Goal: Find specific page/section: Find specific page/section

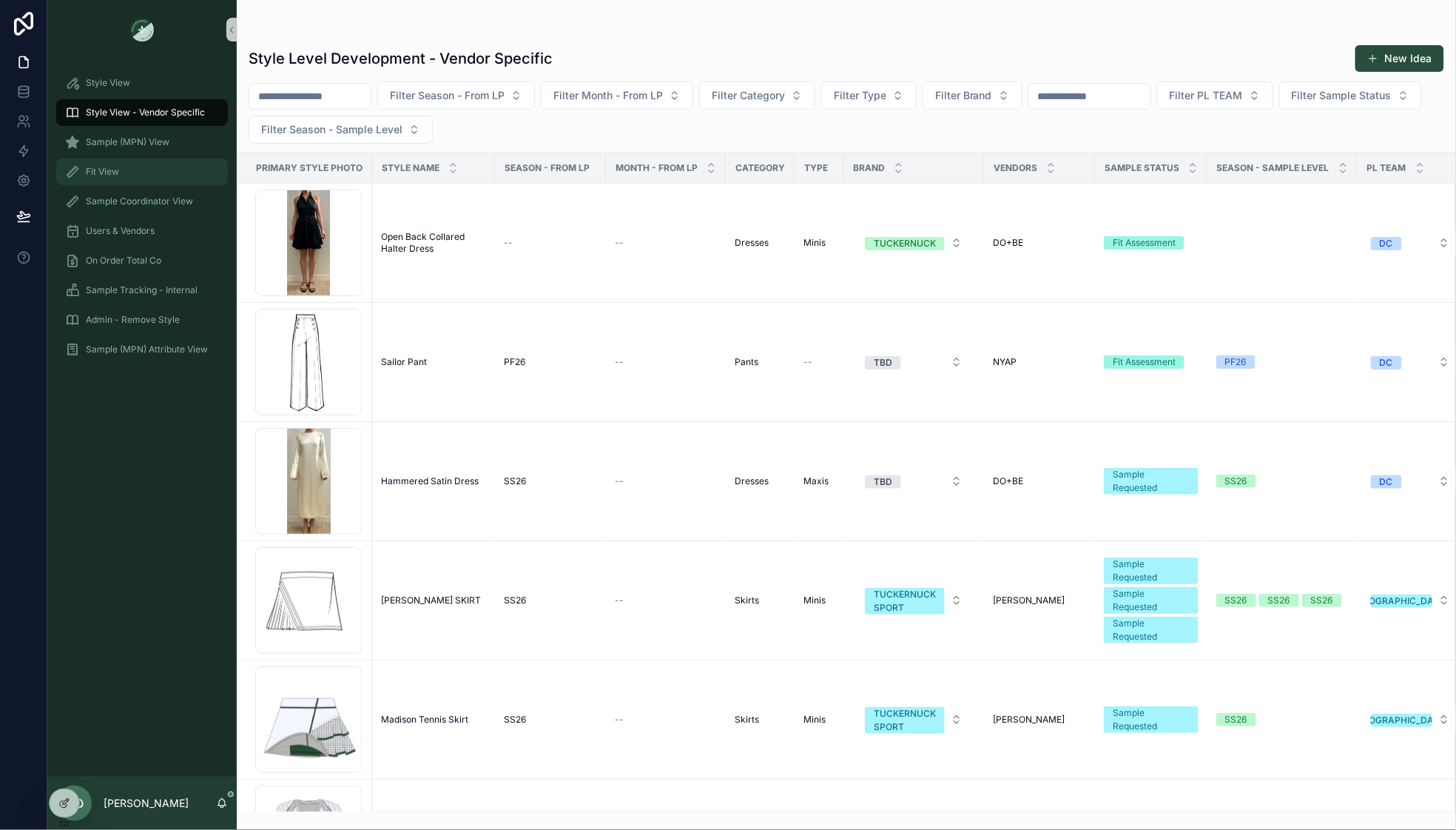
click at [180, 185] on link "Fit View" at bounding box center [142, 171] width 172 height 26
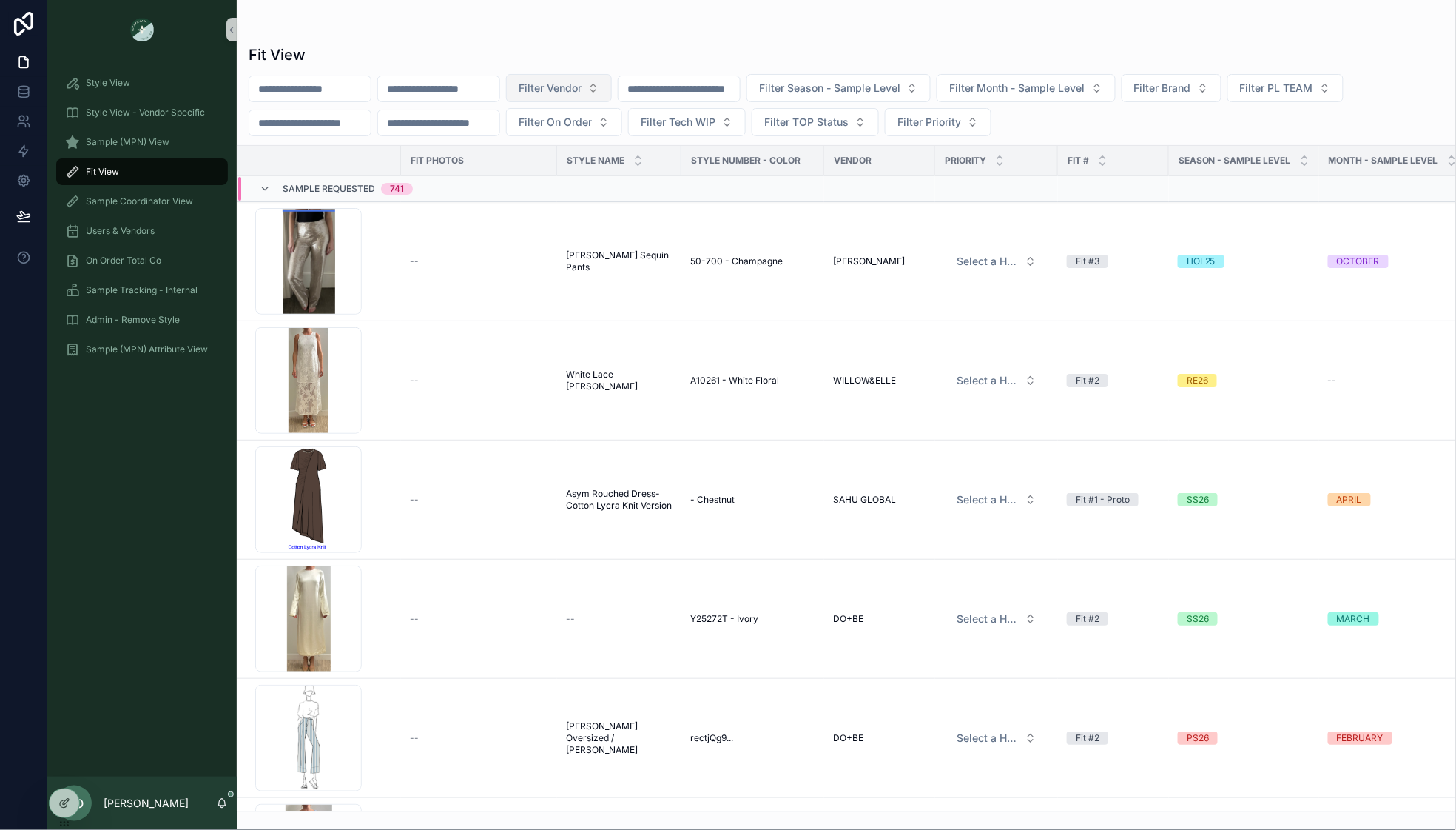
click at [612, 92] on button "Filter Vendor" at bounding box center [559, 88] width 106 height 28
type input "**"
click at [539, 173] on span "DO+BE" at bounding box center [525, 172] width 35 height 15
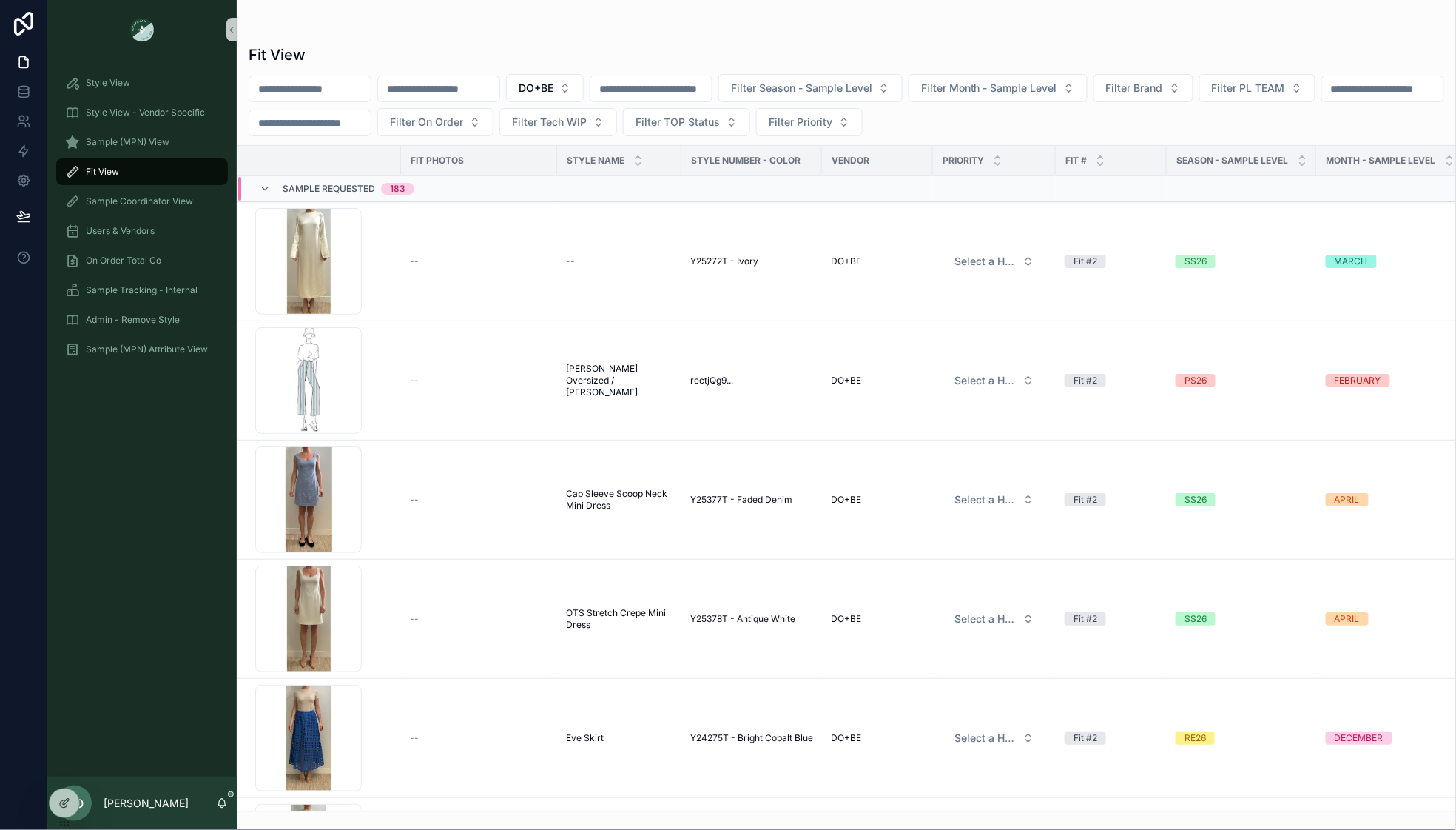
drag, startPoint x: 1455, startPoint y: 815, endPoint x: 1755, endPoint y: 584, distance: 378.6
click at [1455, 584] on html "Style View Style View - Vendor Specific Sample (MPN) View Fit View Sample Coord…" at bounding box center [728, 415] width 1456 height 830
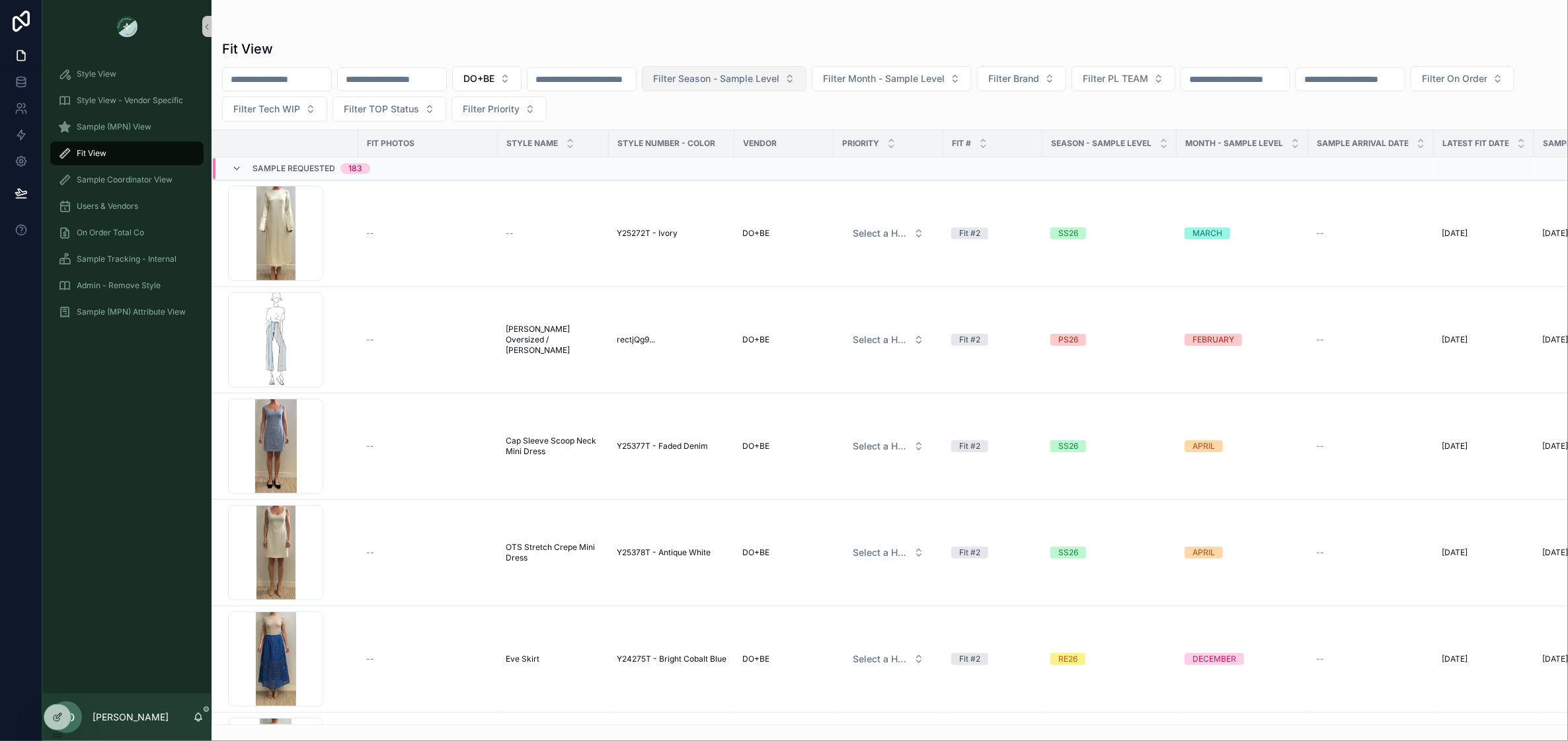
click at [719, 69] on button "Filter Season - Sample Level" at bounding box center [724, 79] width 165 height 25
click at [715, 136] on div "SS26" at bounding box center [766, 133] width 159 height 21
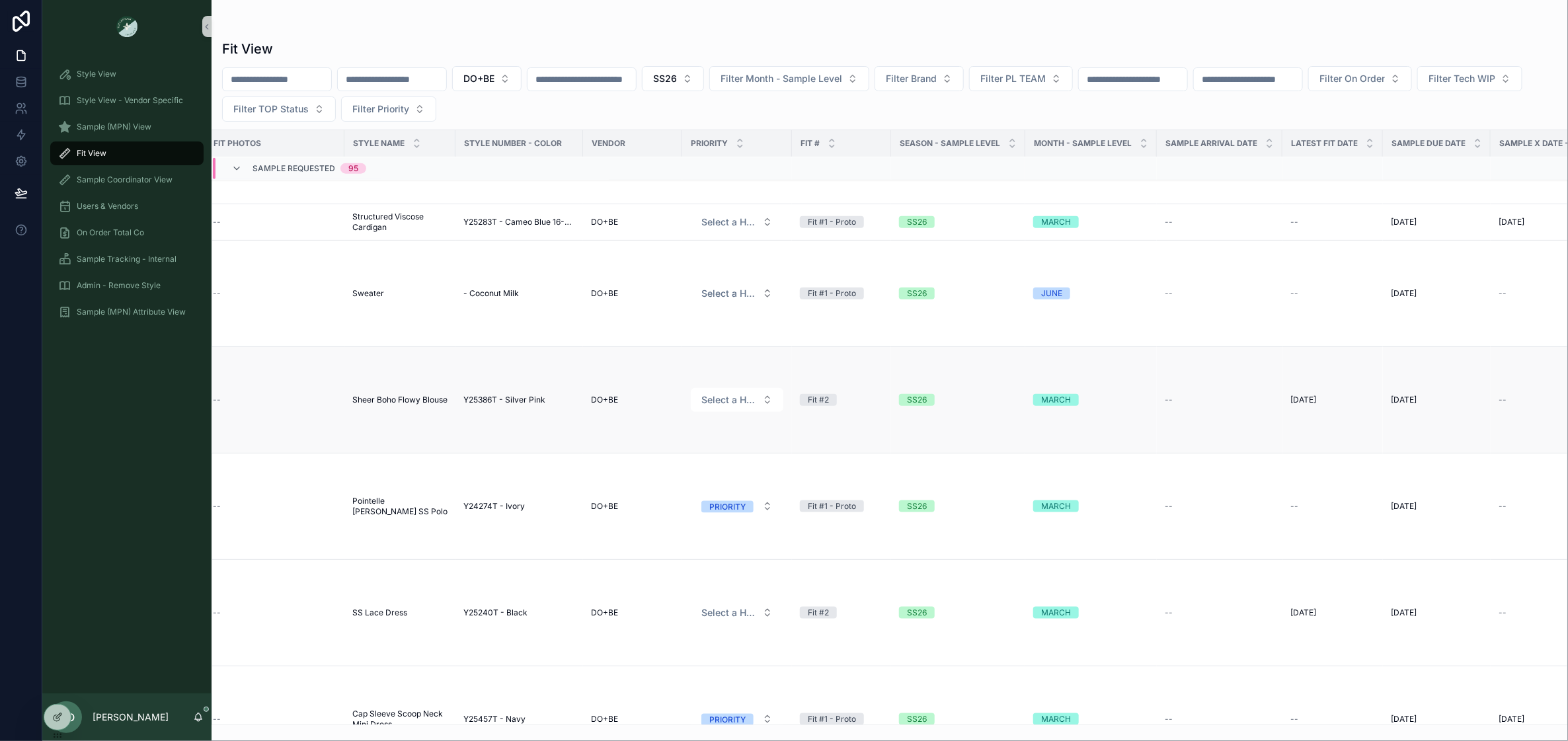
scroll to position [858, 0]
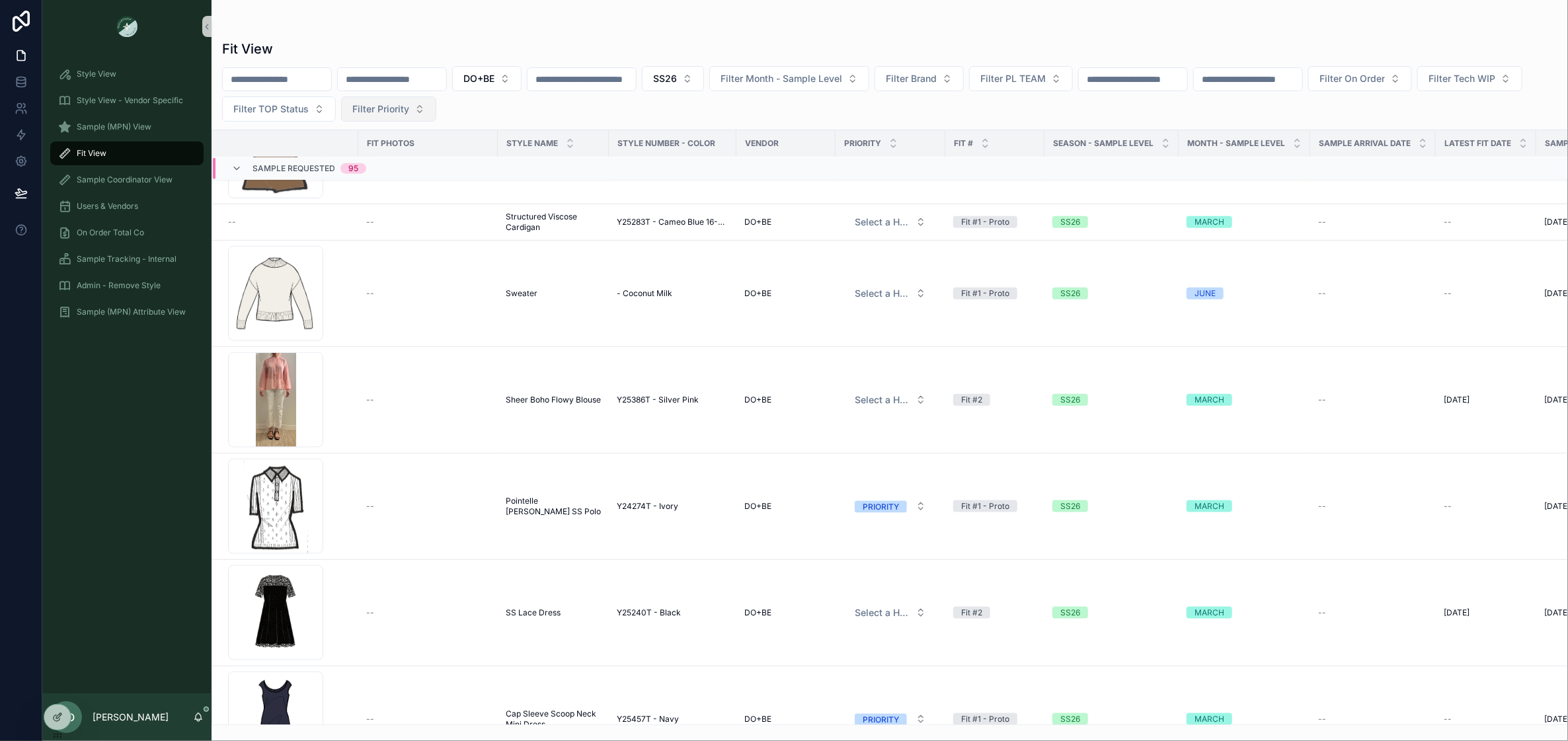
click at [437, 116] on button "Filter Priority" at bounding box center [389, 108] width 95 height 25
click at [482, 161] on div "PRIORITY" at bounding box center [498, 163] width 159 height 21
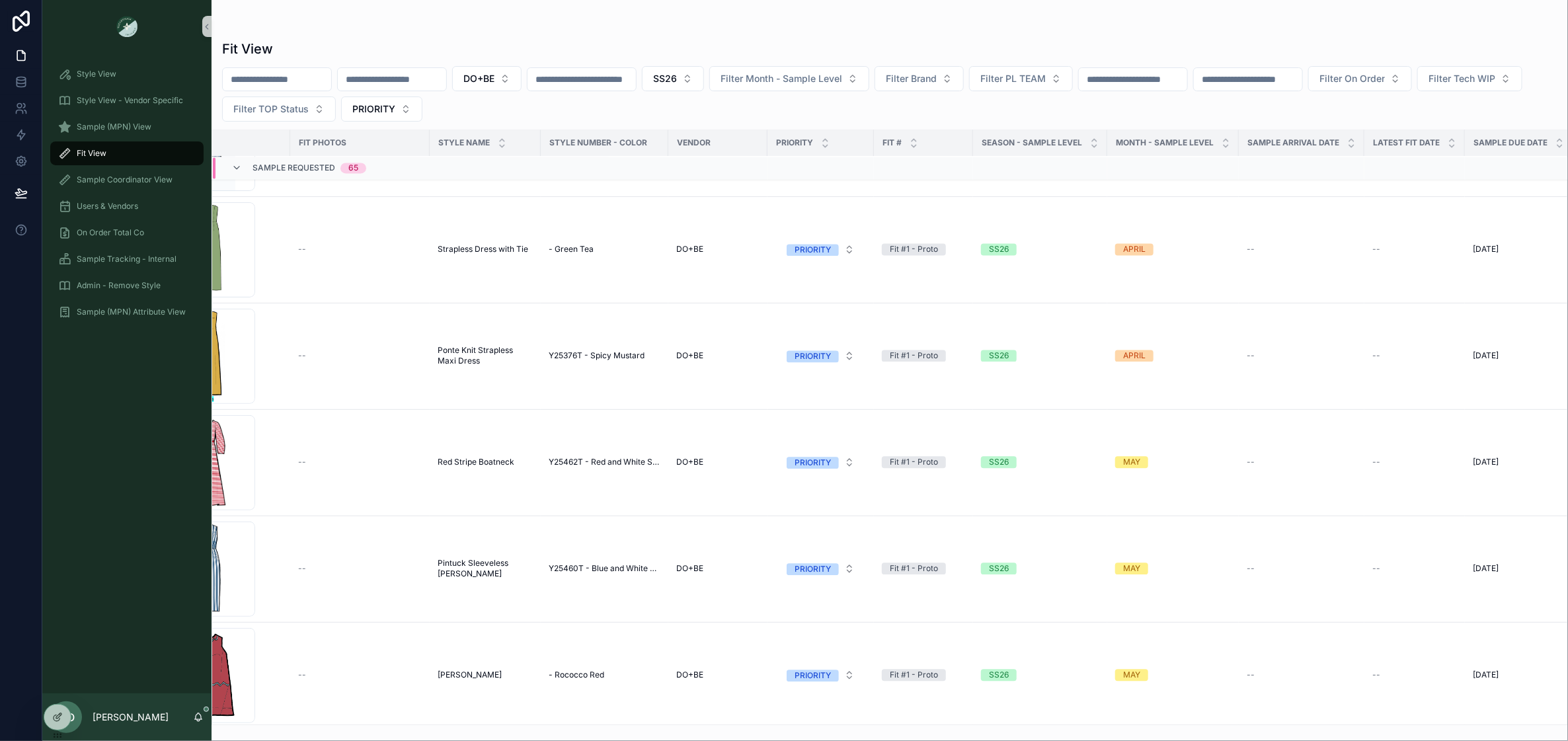
scroll to position [4778, 0]
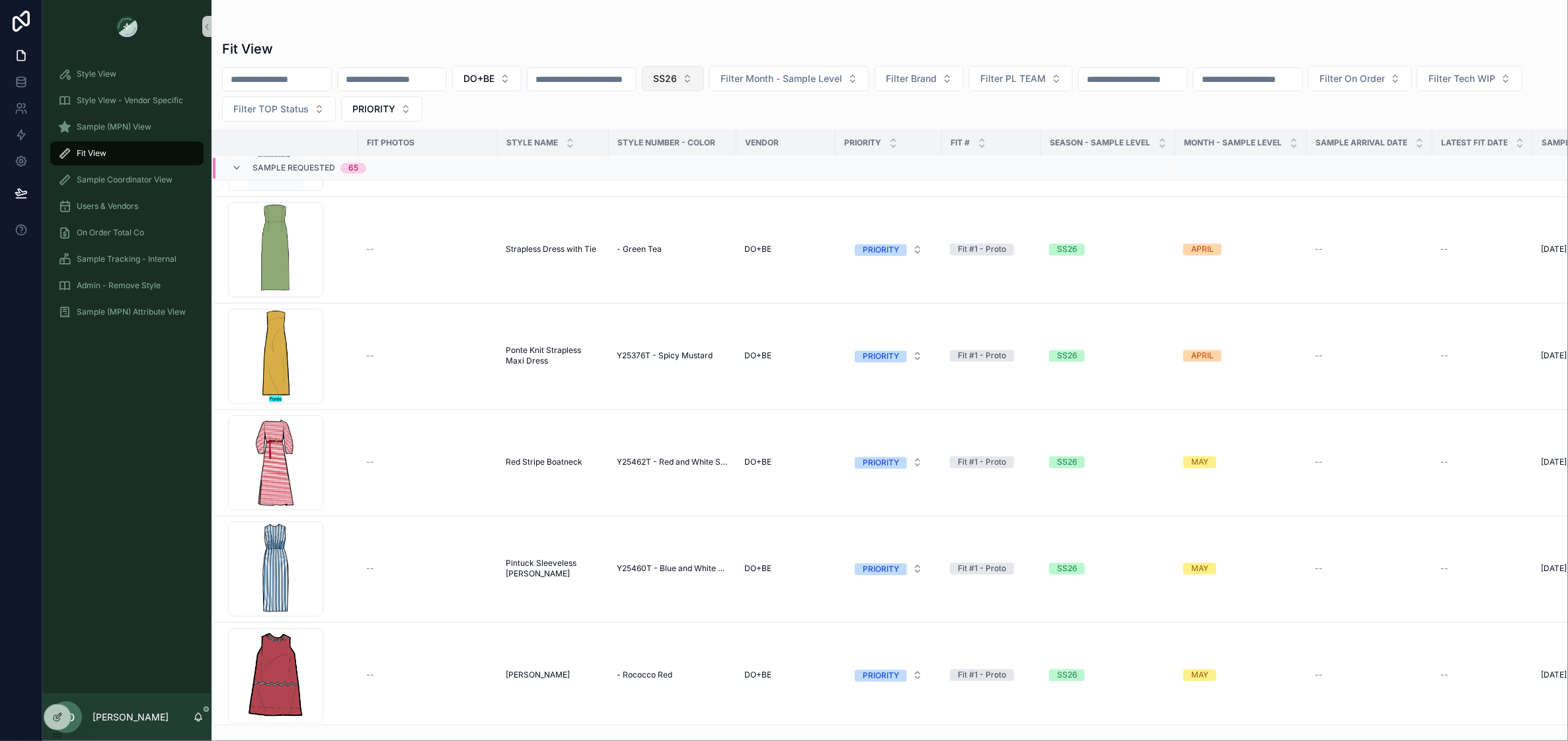
click at [677, 79] on span "SS26" at bounding box center [665, 78] width 24 height 13
click at [664, 204] on div "RE26" at bounding box center [715, 196] width 159 height 21
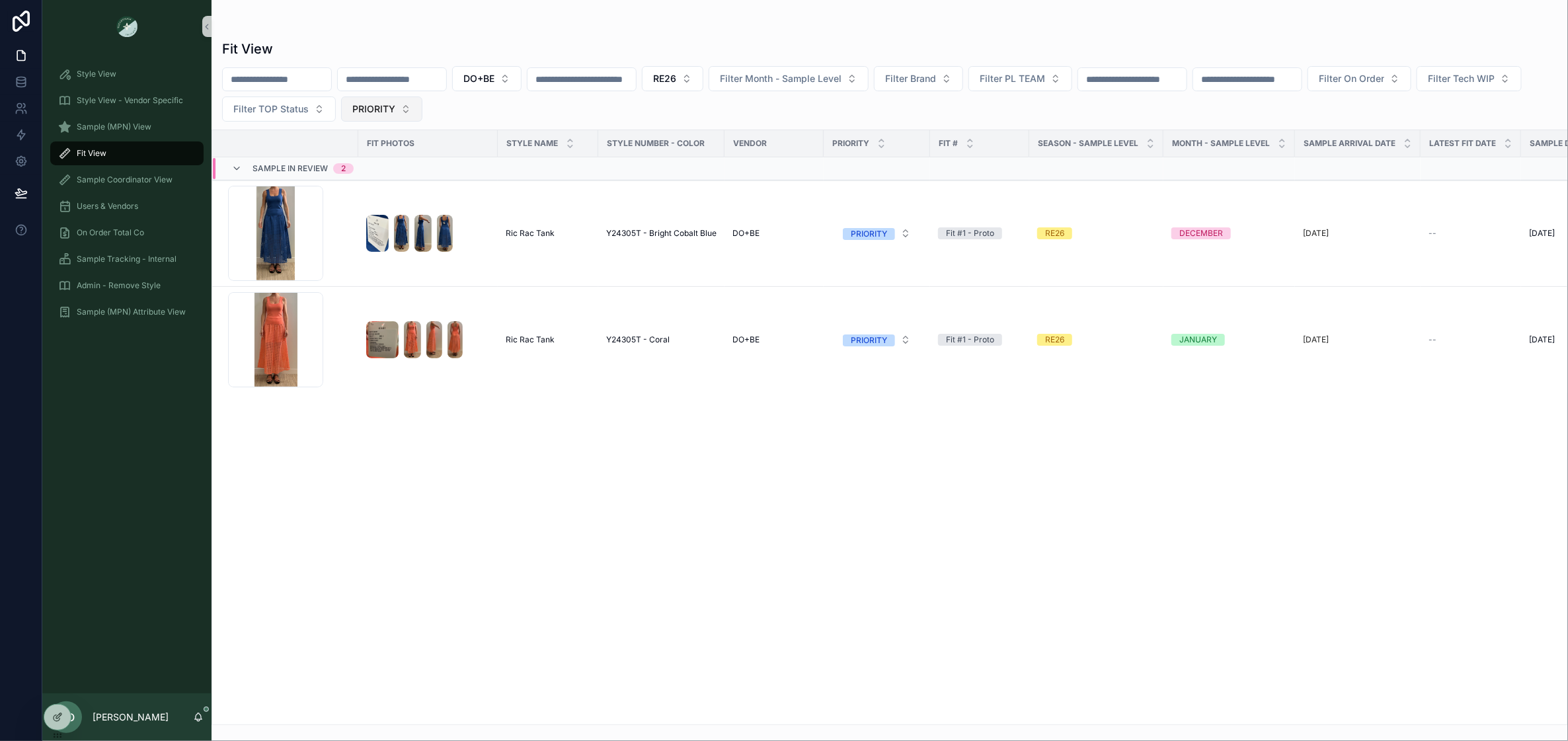
click at [422, 111] on button "PRIORITY" at bounding box center [382, 108] width 82 height 25
click at [475, 169] on div "None" at bounding box center [492, 163] width 159 height 21
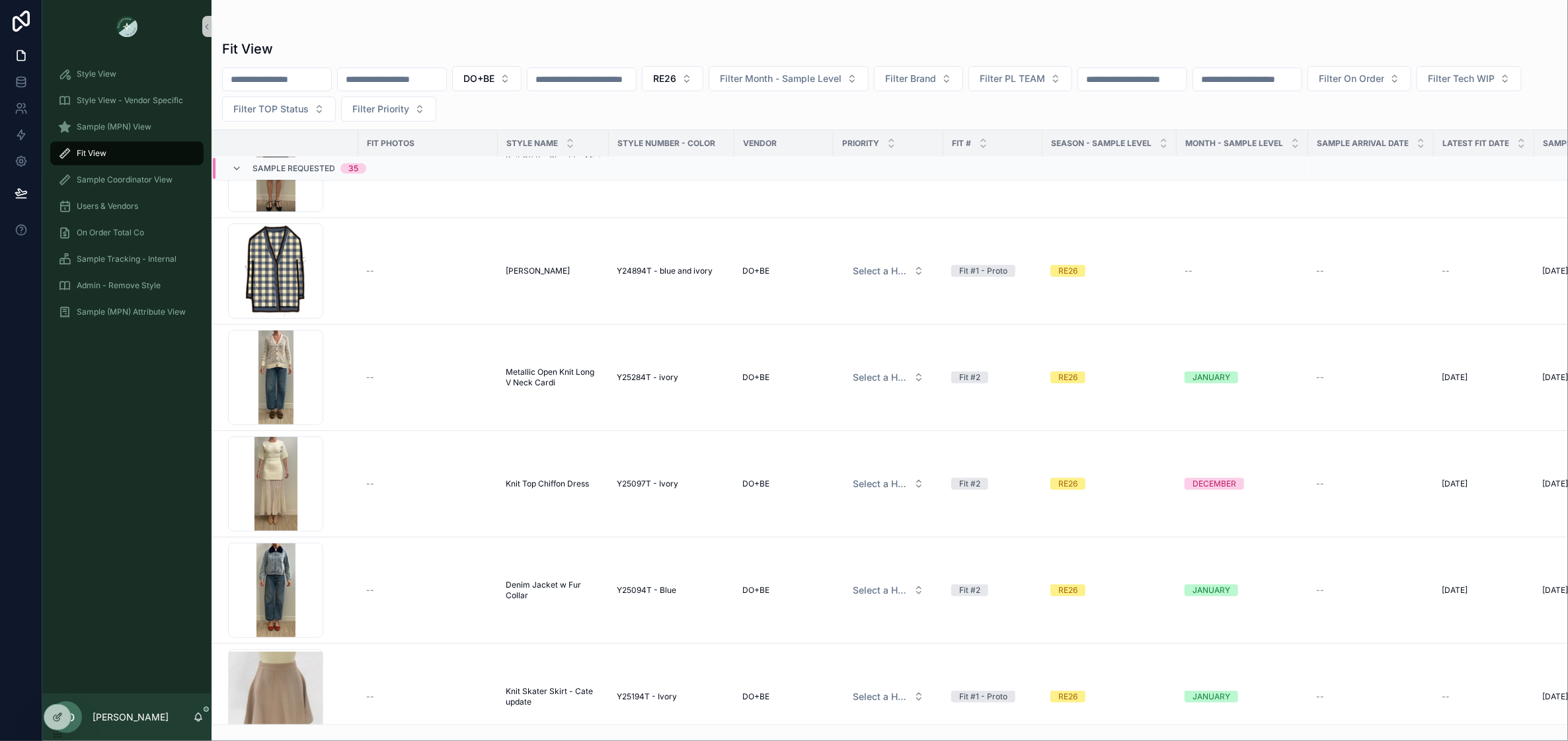
scroll to position [701, 0]
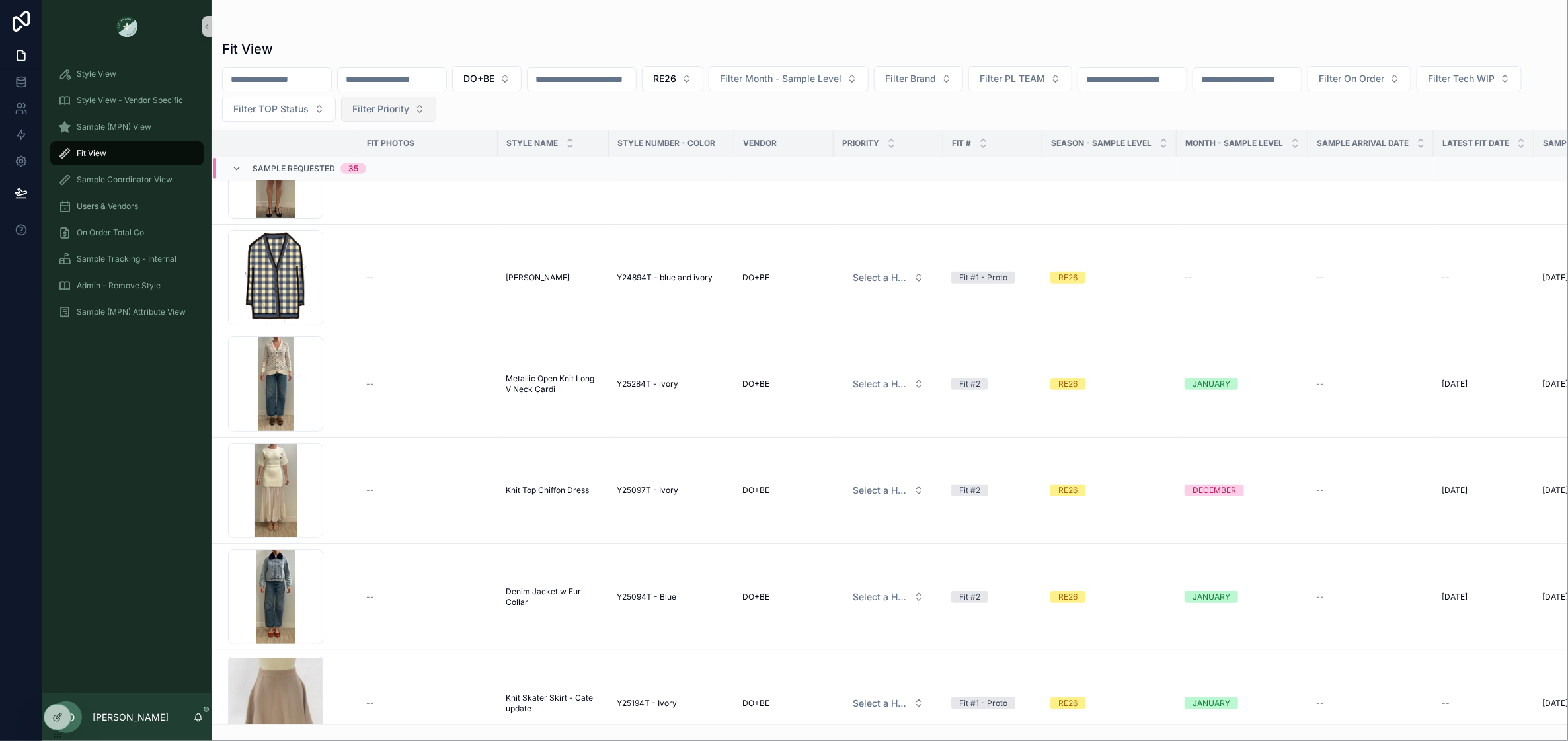
click at [437, 110] on button "Filter Priority" at bounding box center [389, 108] width 95 height 25
click at [466, 167] on div "PRIORITY" at bounding box center [498, 163] width 159 height 21
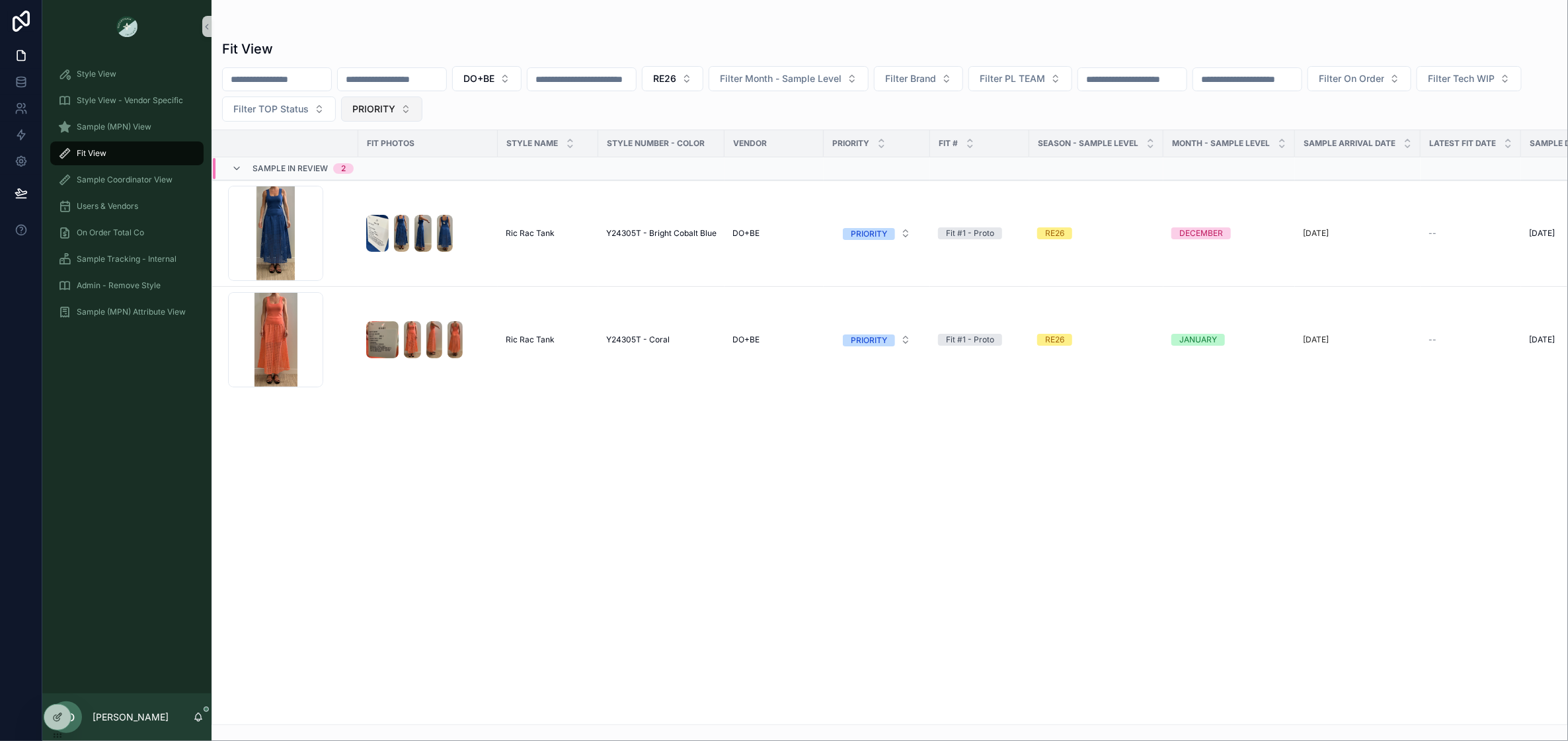
click at [422, 121] on button "PRIORITY" at bounding box center [382, 108] width 82 height 25
click at [470, 169] on div "None" at bounding box center [492, 163] width 159 height 21
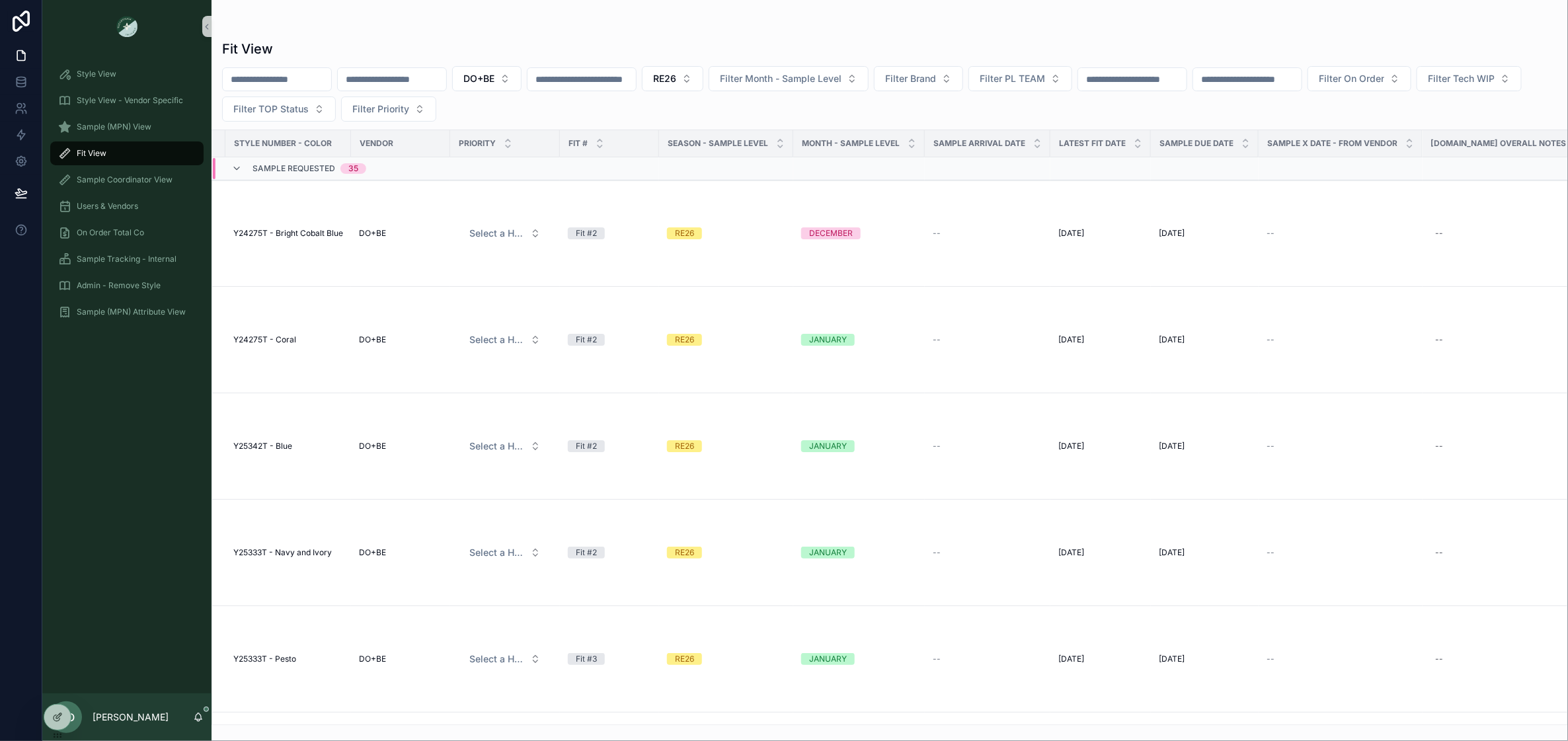
scroll to position [0, 387]
click at [1300, 73] on span "Filter On Order" at bounding box center [1352, 78] width 66 height 13
click at [1300, 173] on div "Yes" at bounding box center [1428, 176] width 159 height 21
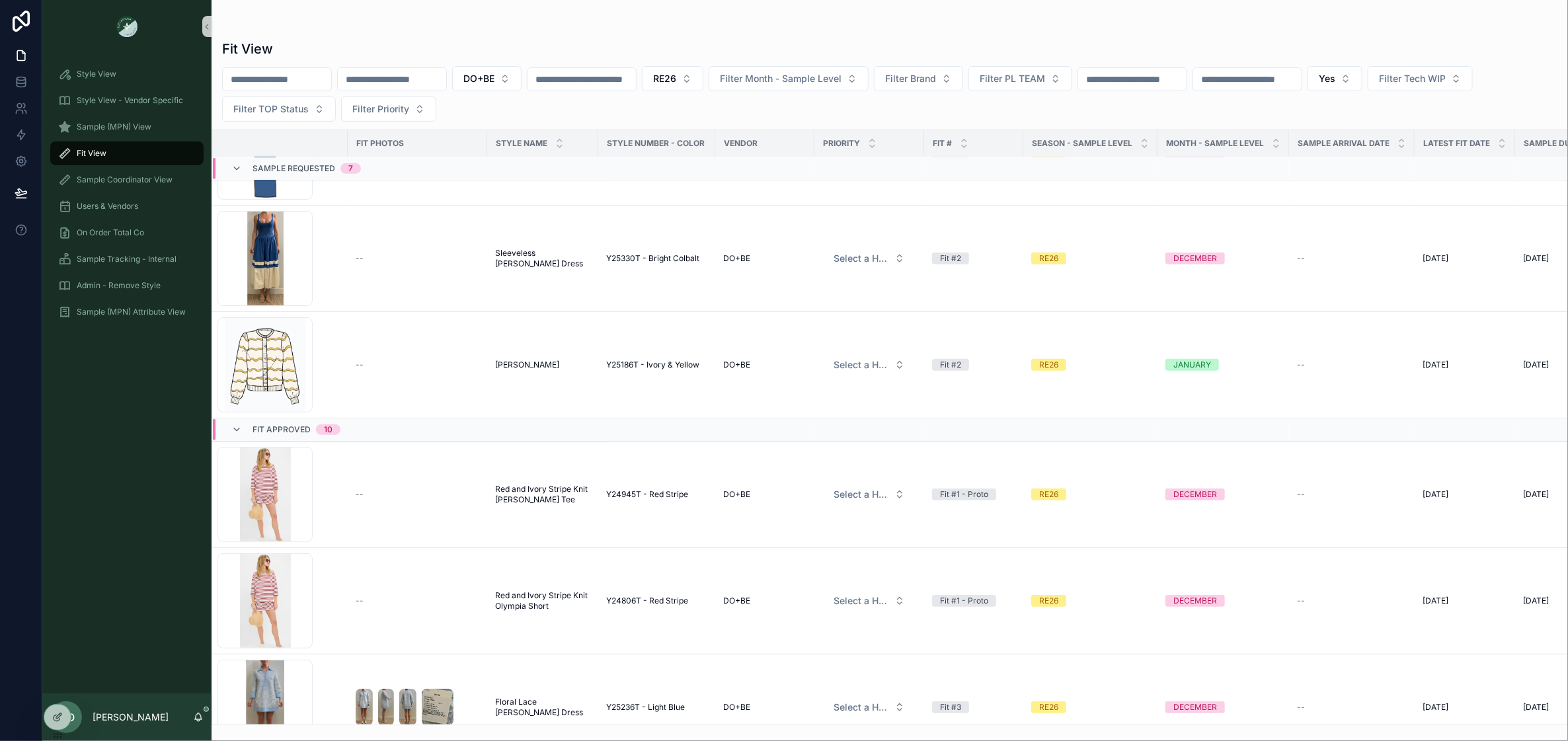
scroll to position [507, 0]
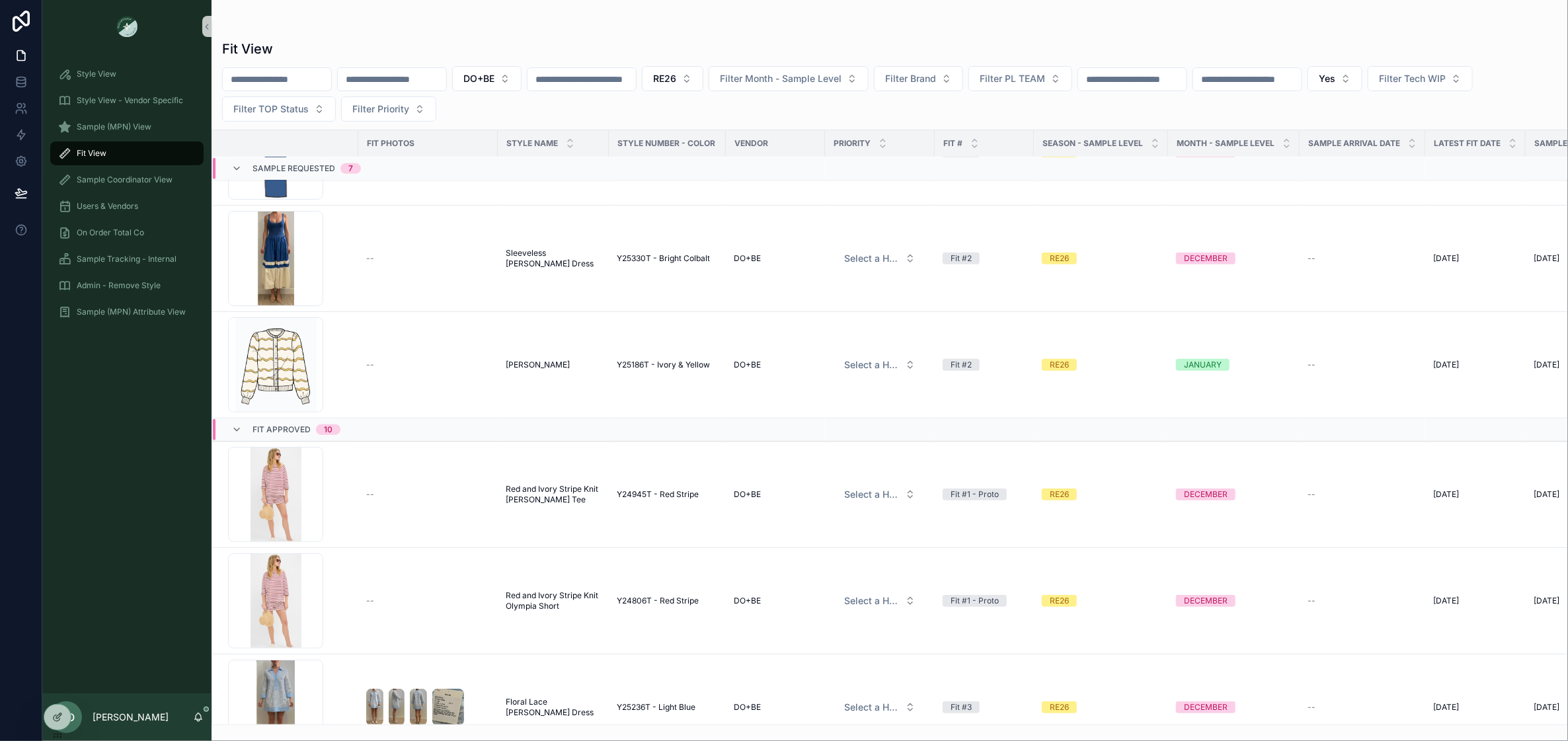
click at [91, 150] on span "Fit View" at bounding box center [91, 153] width 30 height 11
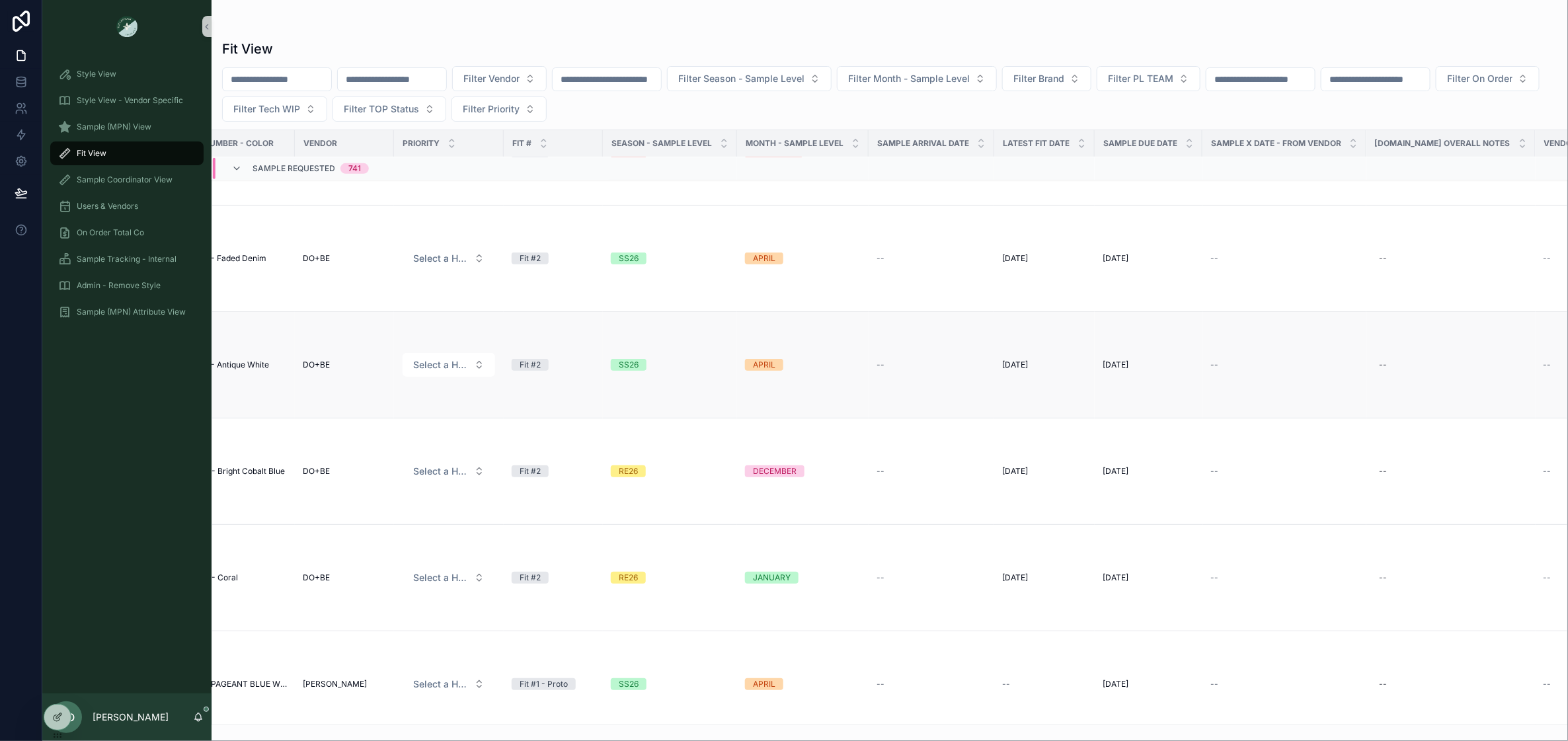
scroll to position [507, 767]
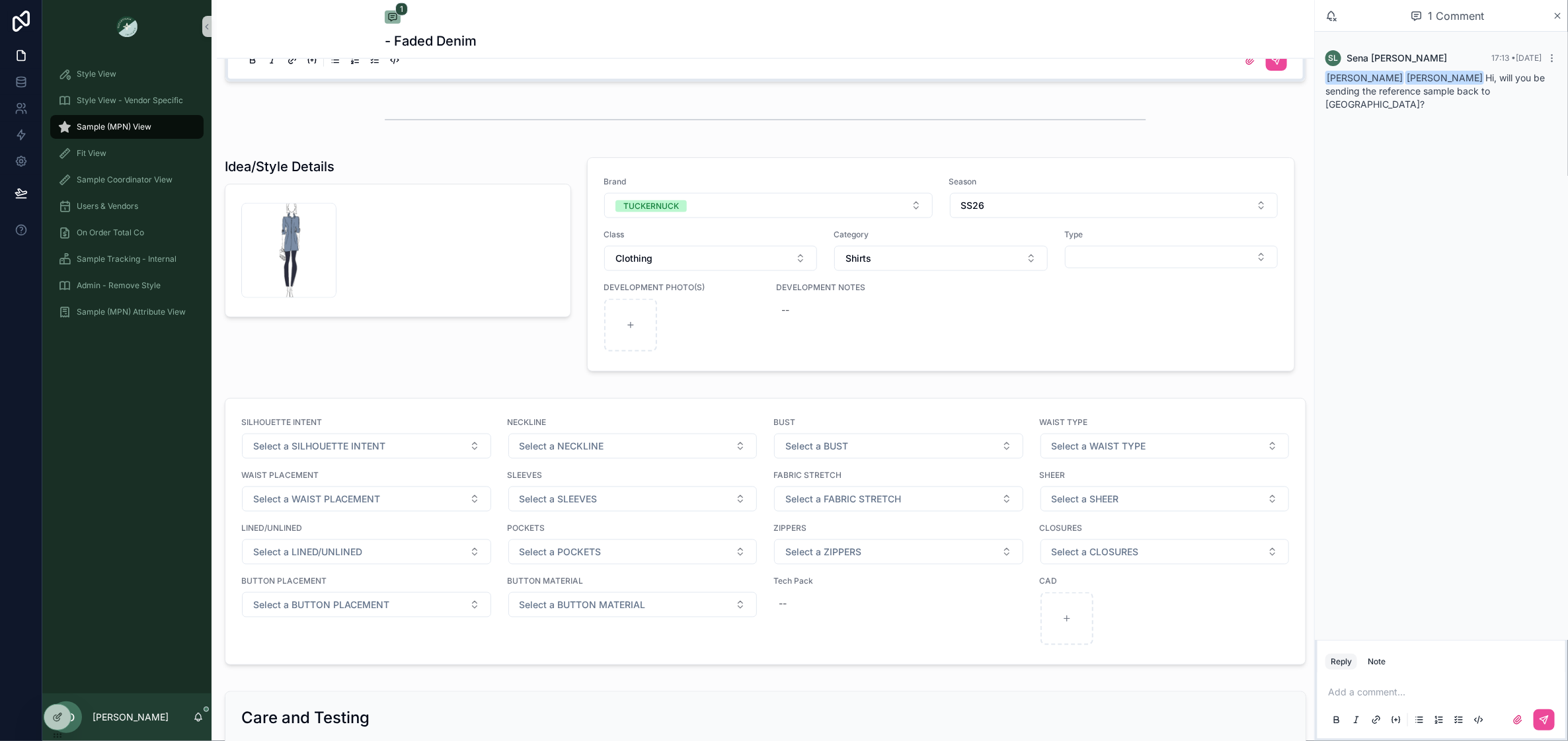
scroll to position [934, 0]
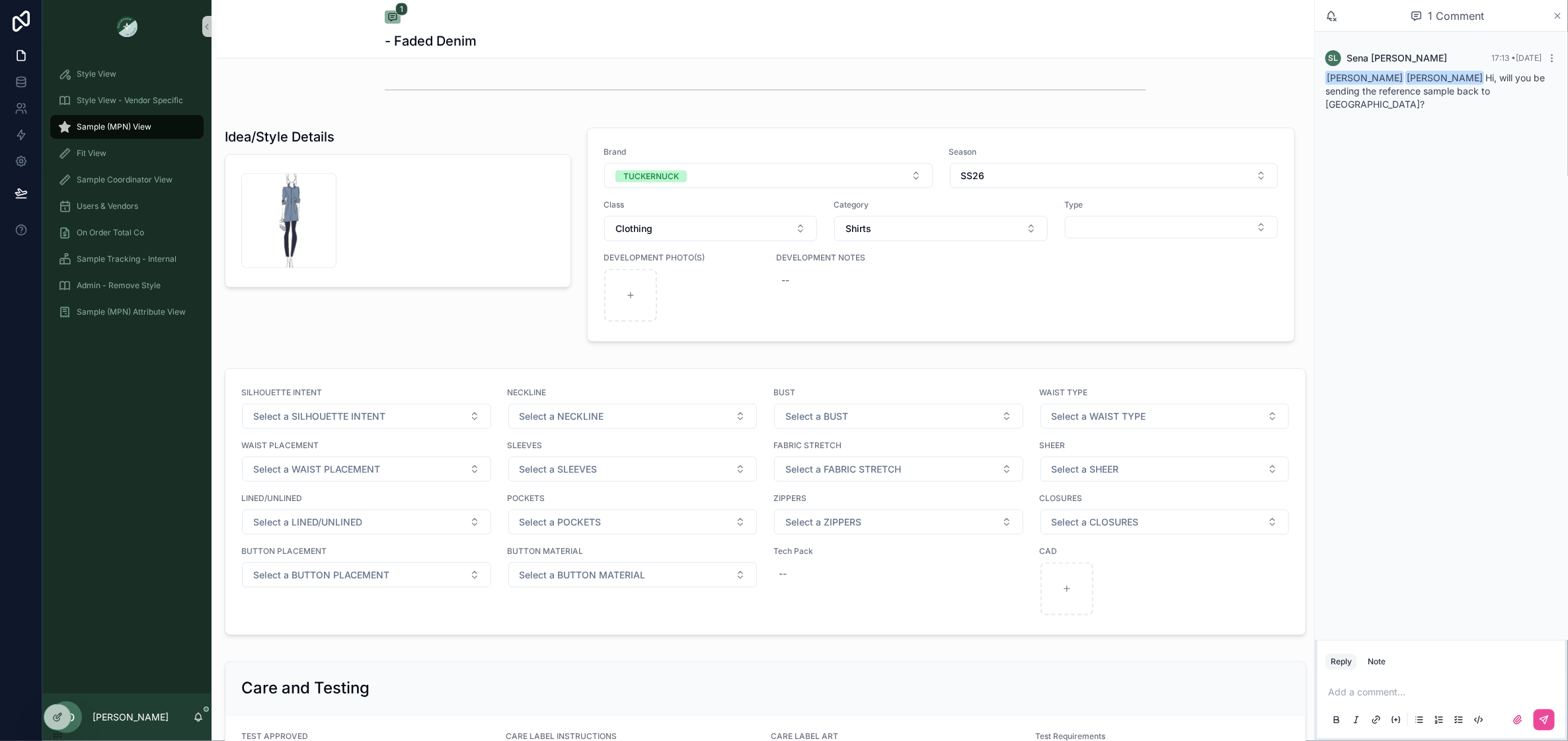
click at [1559, 14] on icon "scrollable content" at bounding box center [1557, 16] width 10 height 11
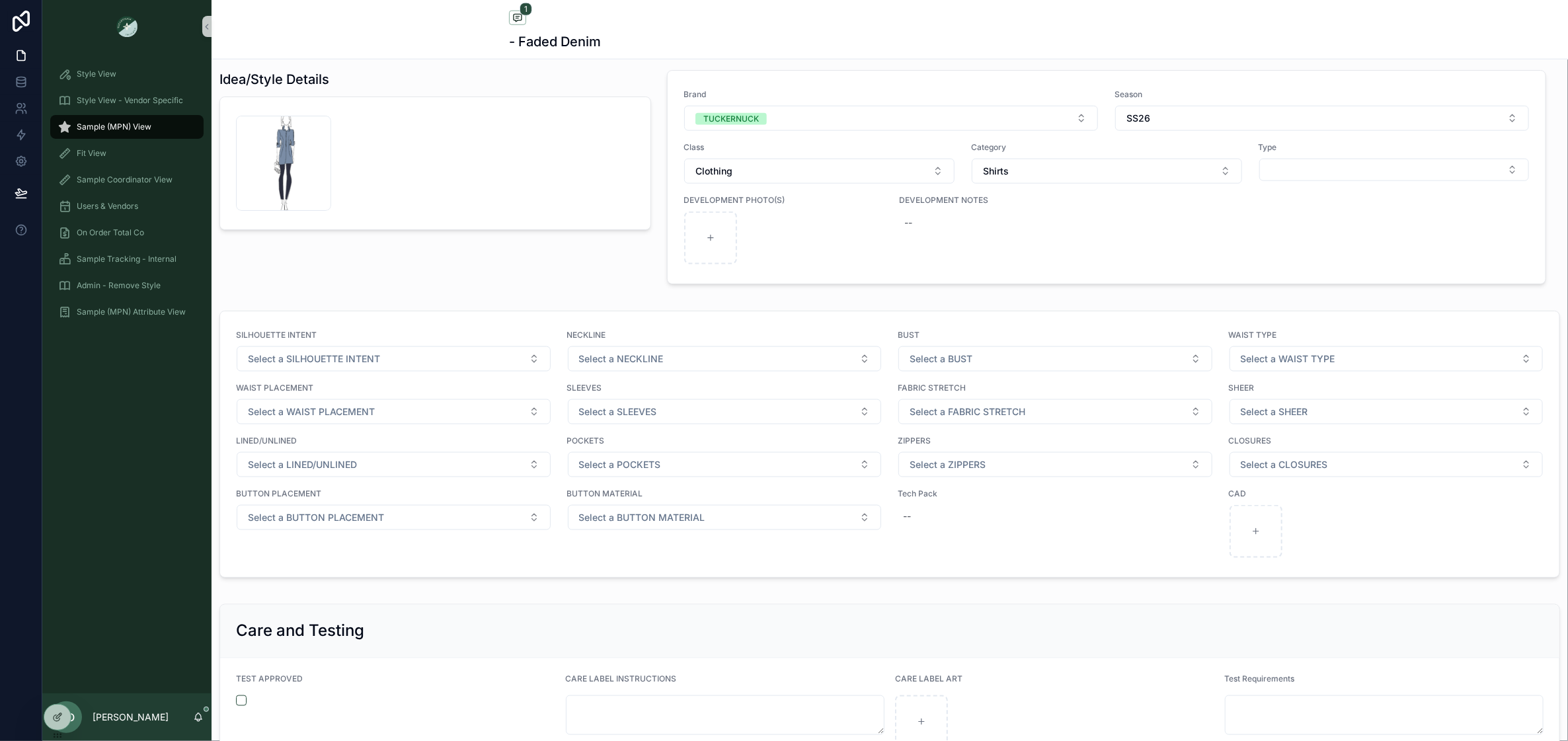
click at [122, 130] on span "Sample (MPN) View" at bounding box center [114, 127] width 75 height 11
